Goal: Information Seeking & Learning: Compare options

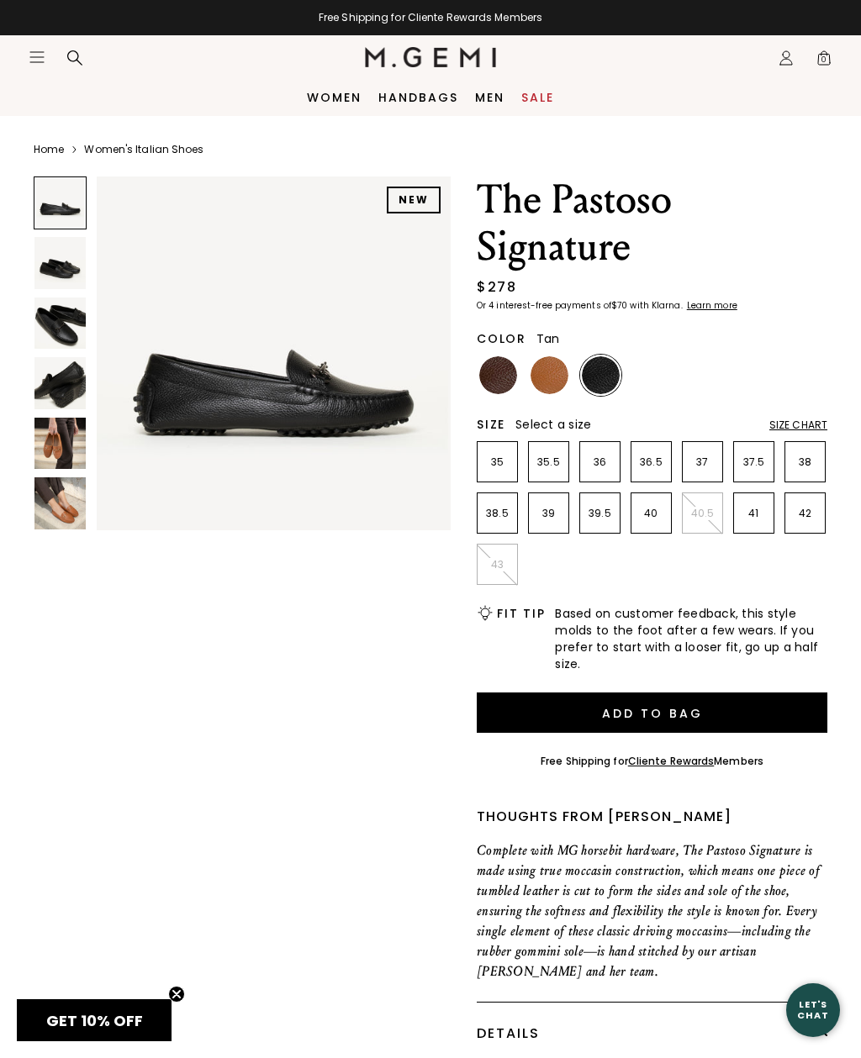
click at [546, 382] on img at bounding box center [549, 375] width 38 height 38
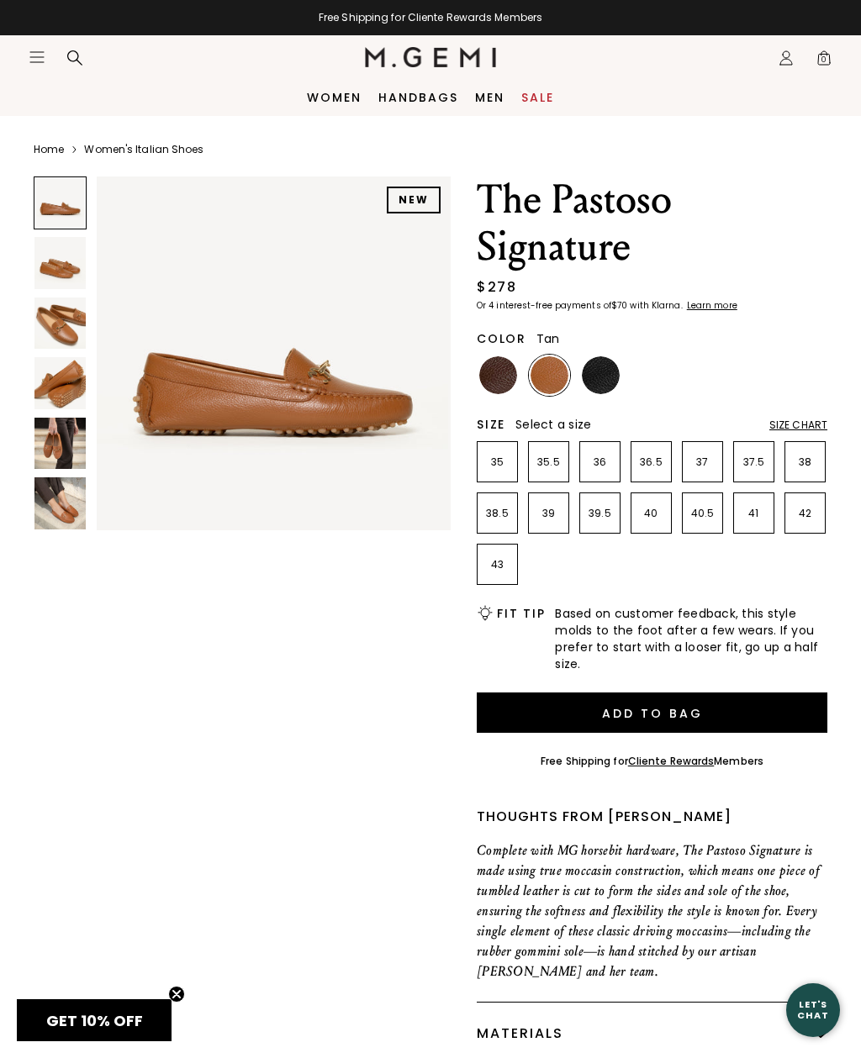
click at [498, 373] on img at bounding box center [498, 375] width 38 height 38
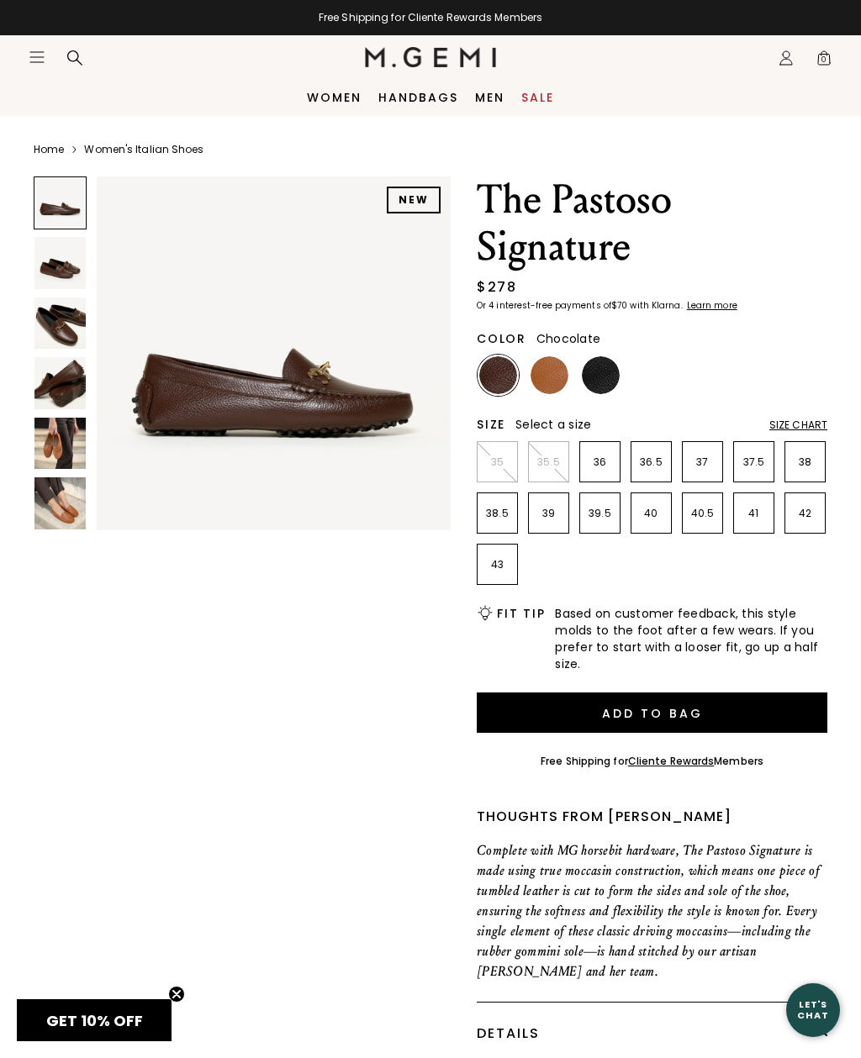
click at [69, 387] on img at bounding box center [59, 382] width 51 height 51
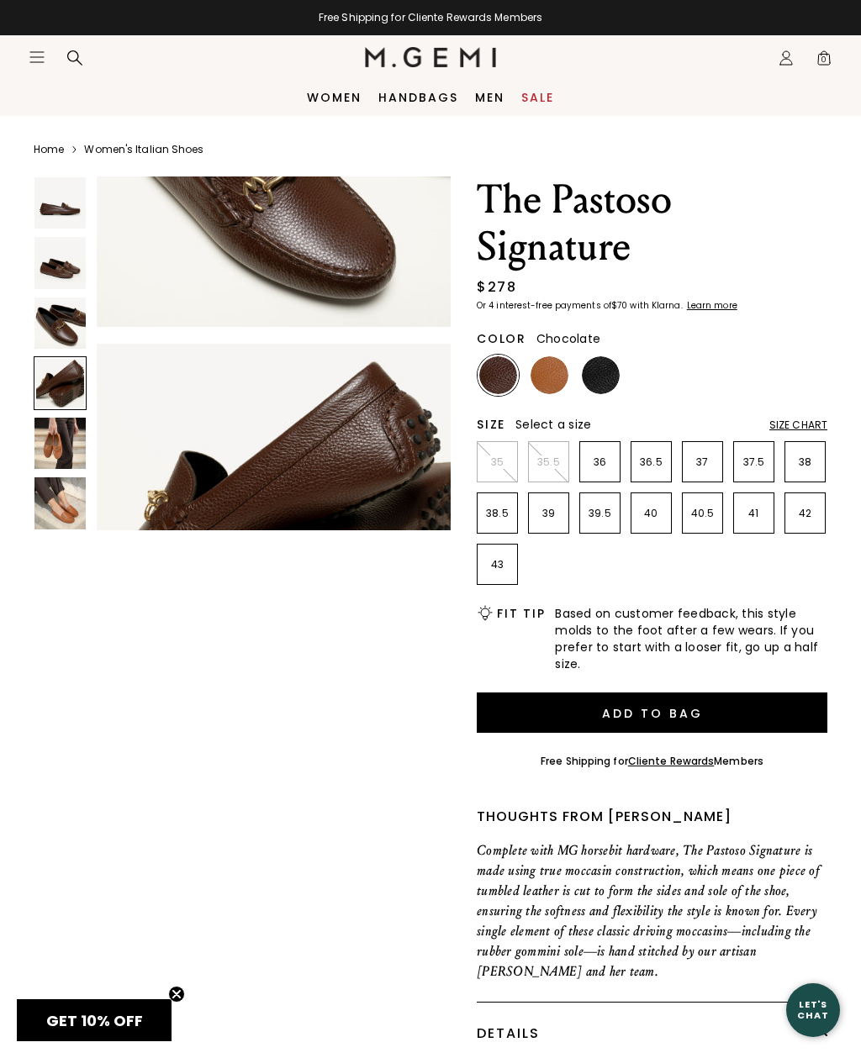
scroll to position [1111, 0]
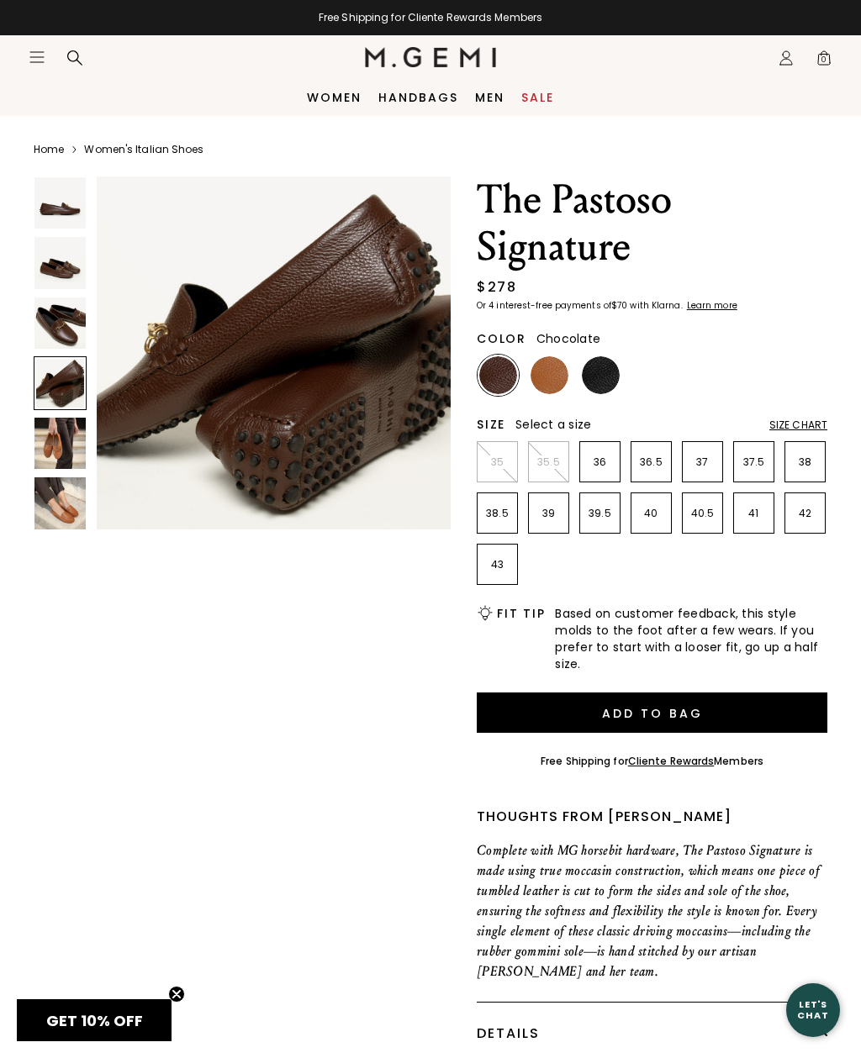
click at [69, 521] on img at bounding box center [59, 502] width 51 height 51
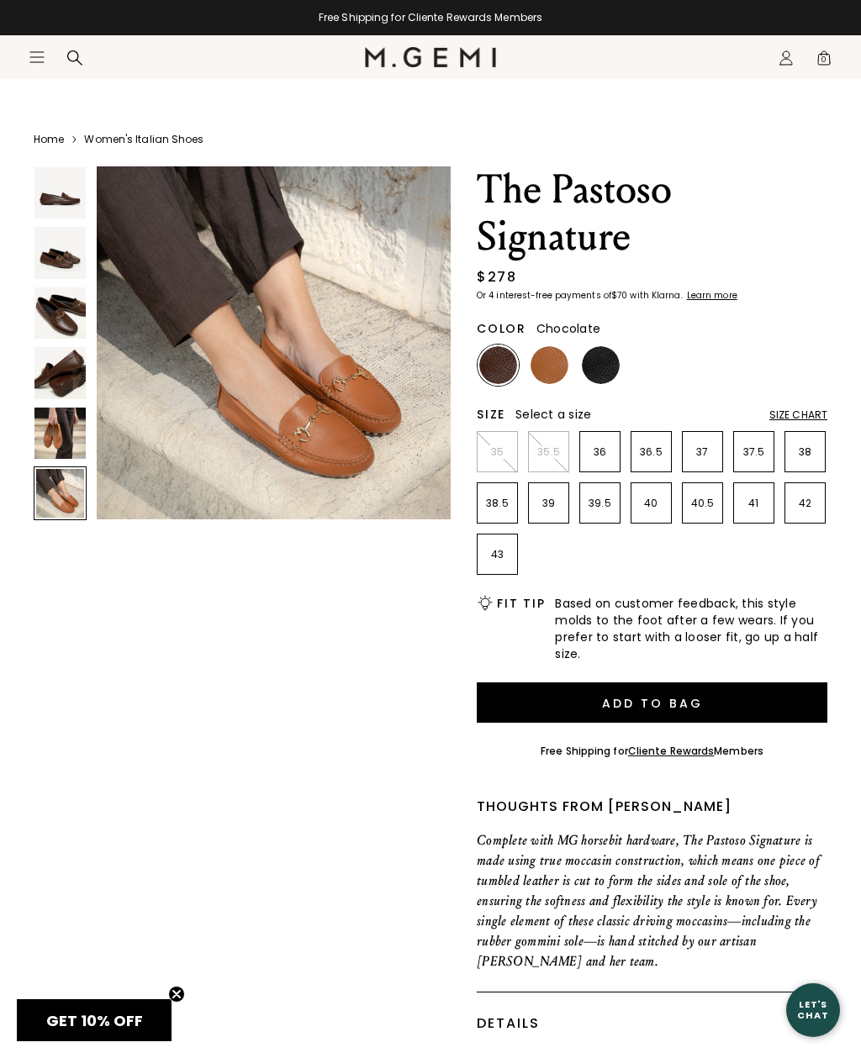
scroll to position [12, 0]
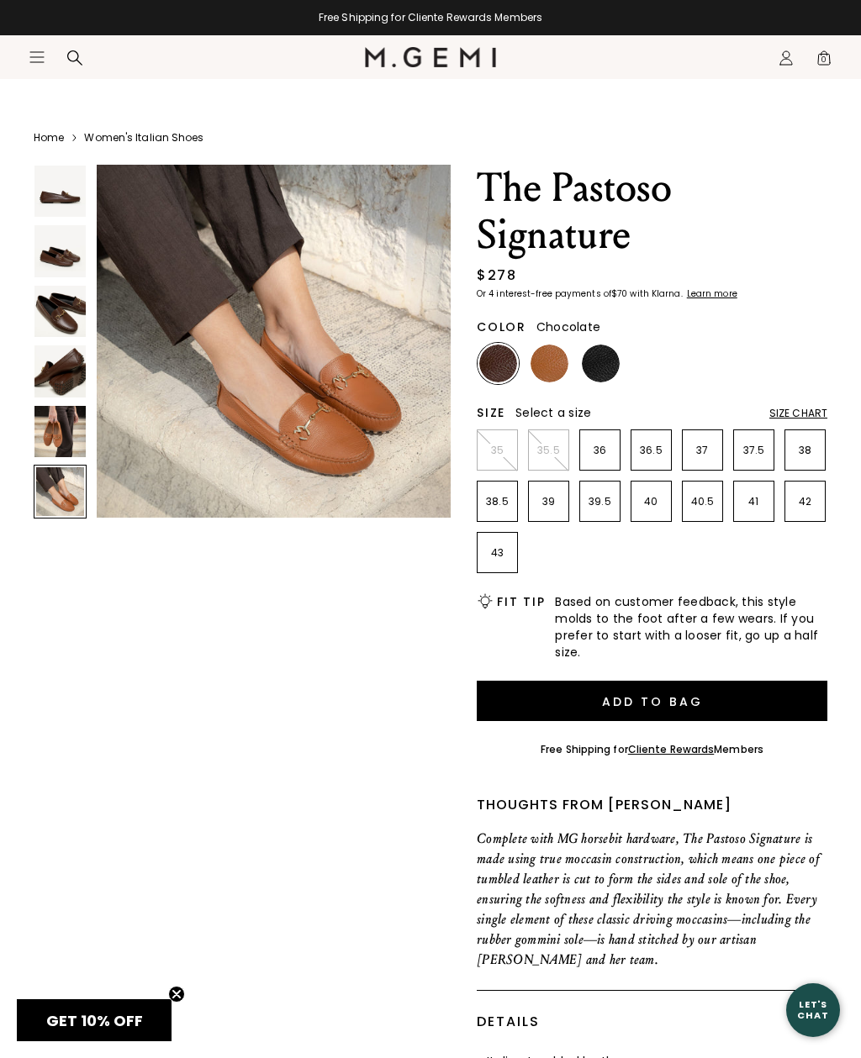
click at [74, 277] on img at bounding box center [59, 250] width 51 height 51
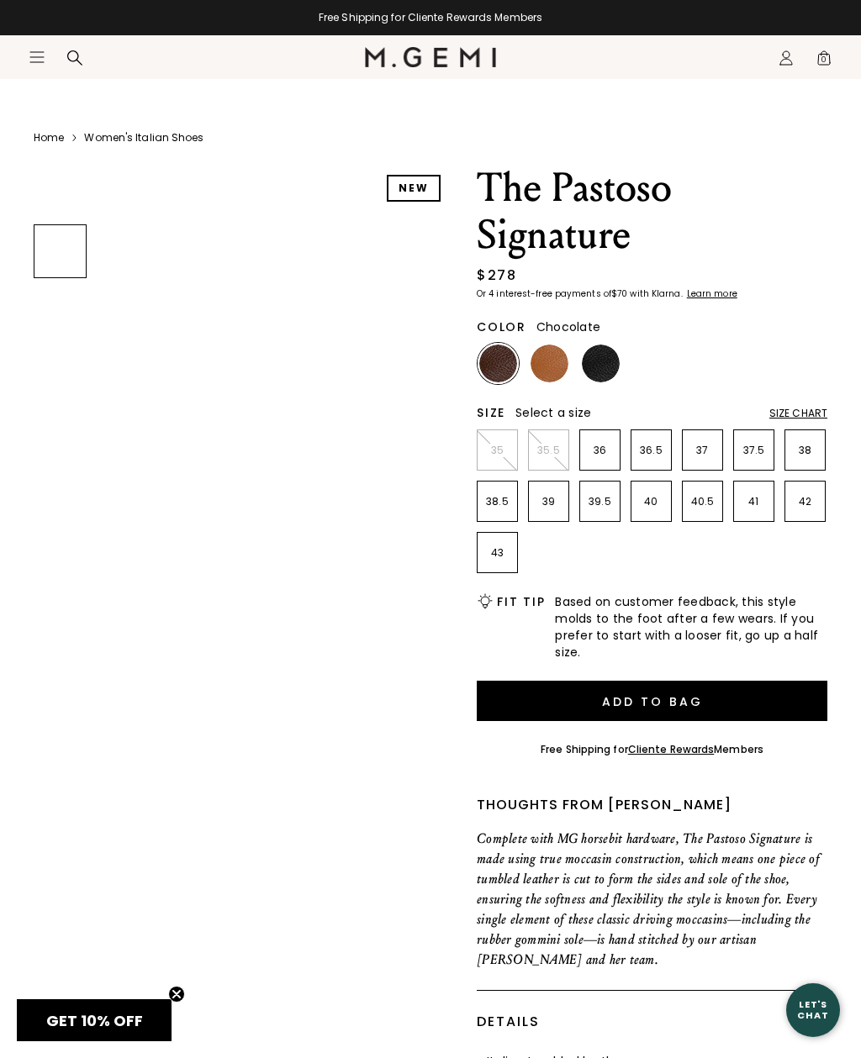
scroll to position [43, 0]
